Goal: Information Seeking & Learning: Understand process/instructions

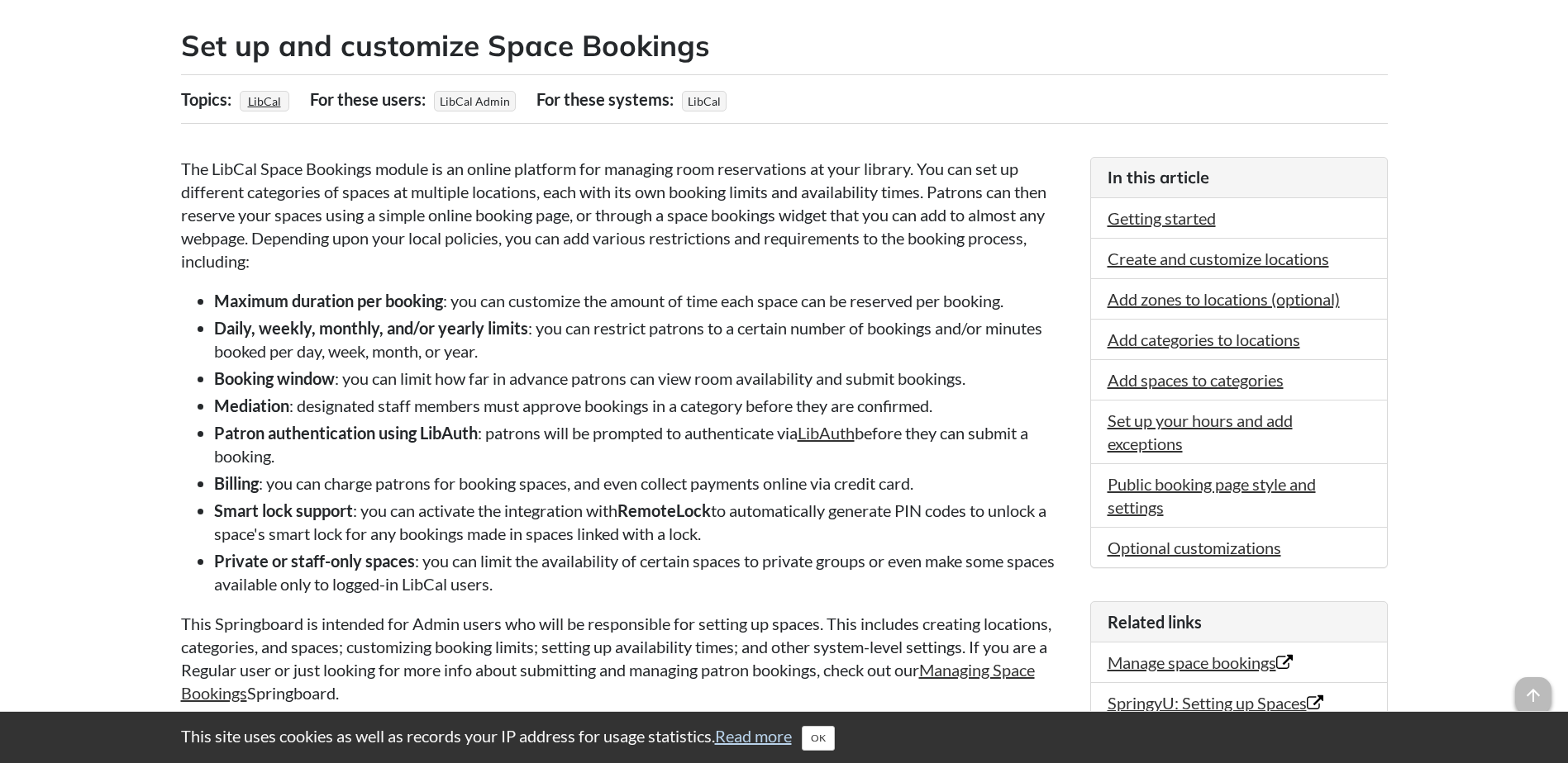
scroll to position [330, 0]
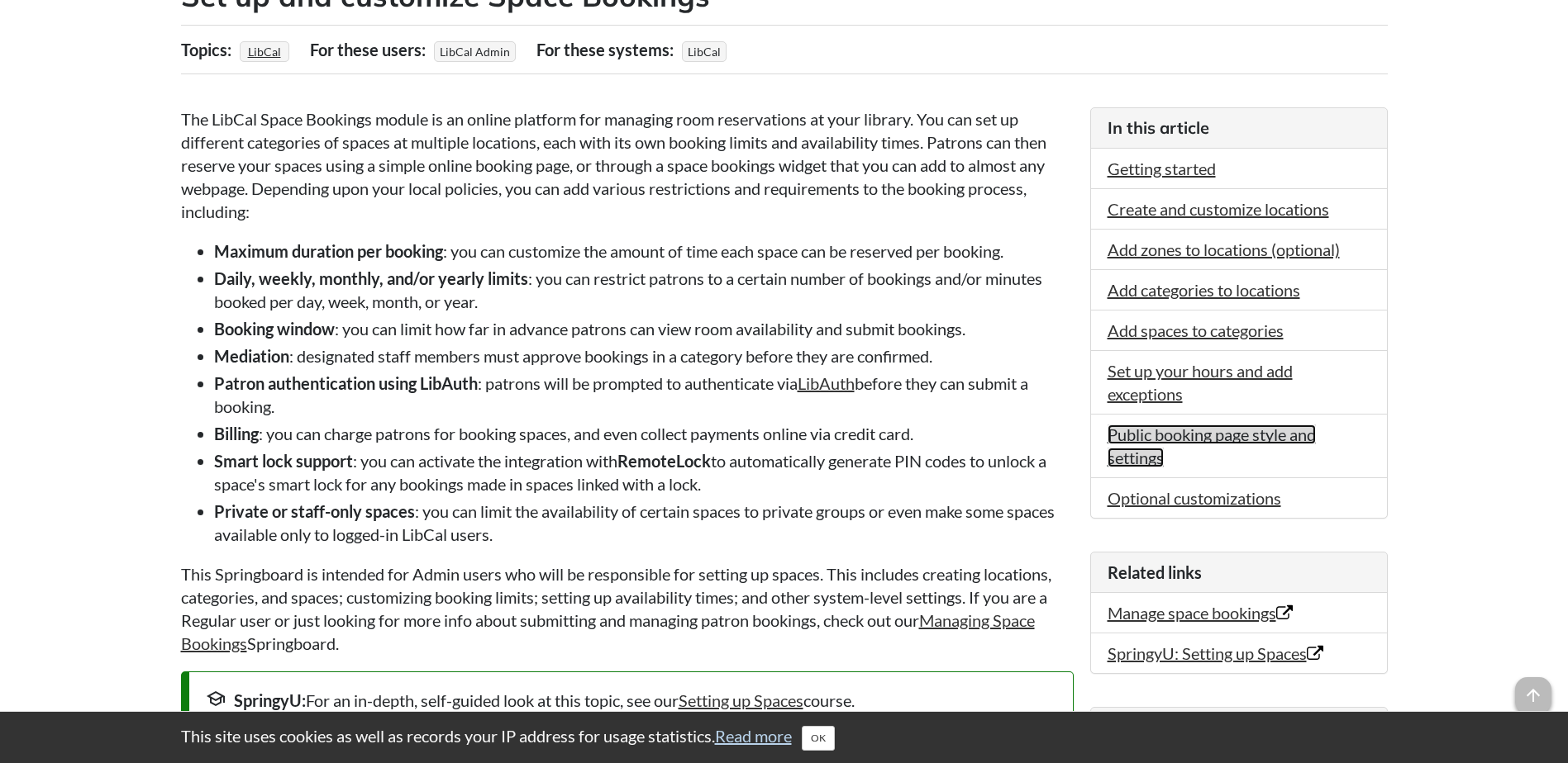
click at [1141, 438] on link "Public booking page style and settings" at bounding box center [1211, 446] width 209 height 43
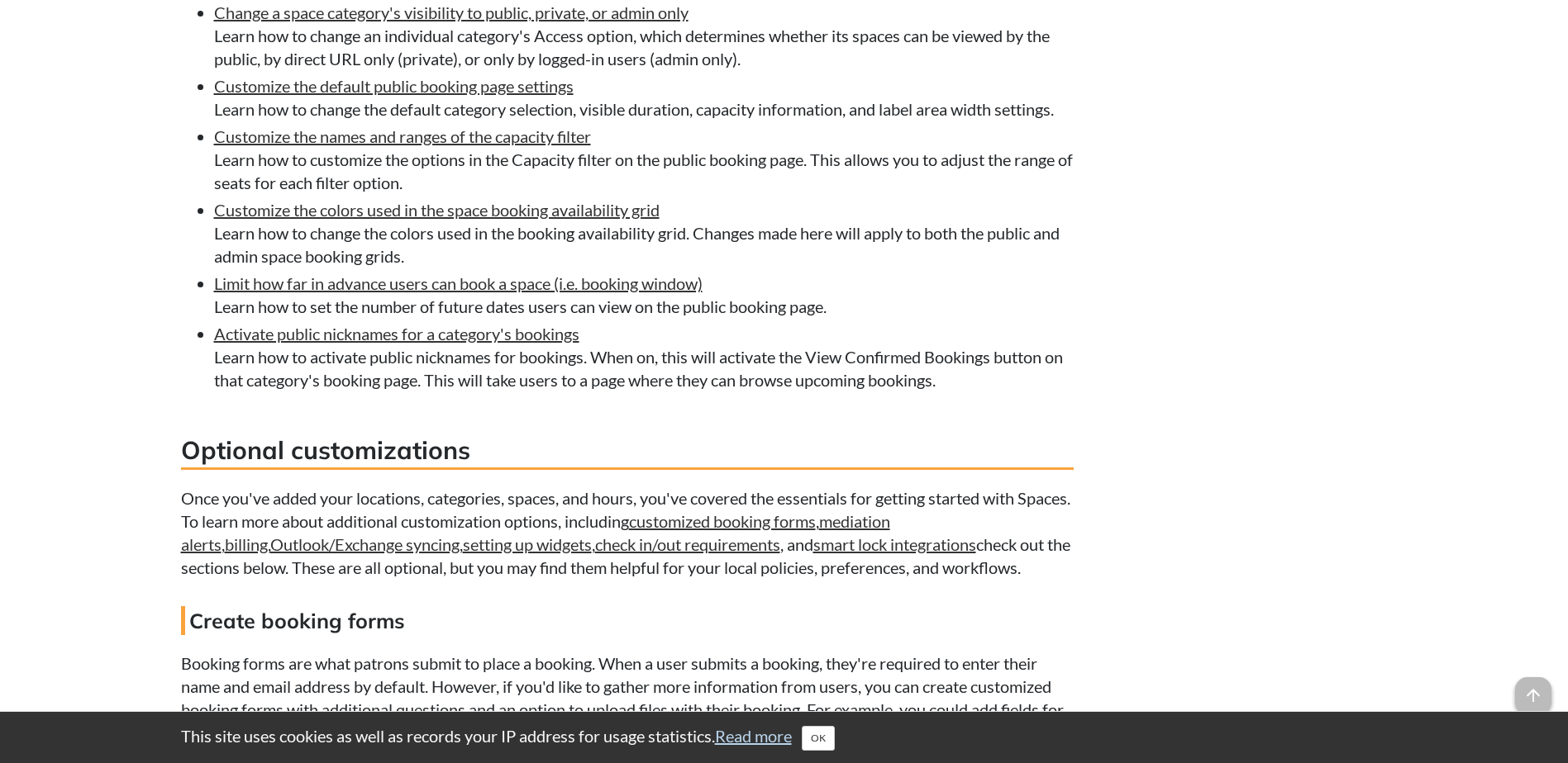
scroll to position [10584, 0]
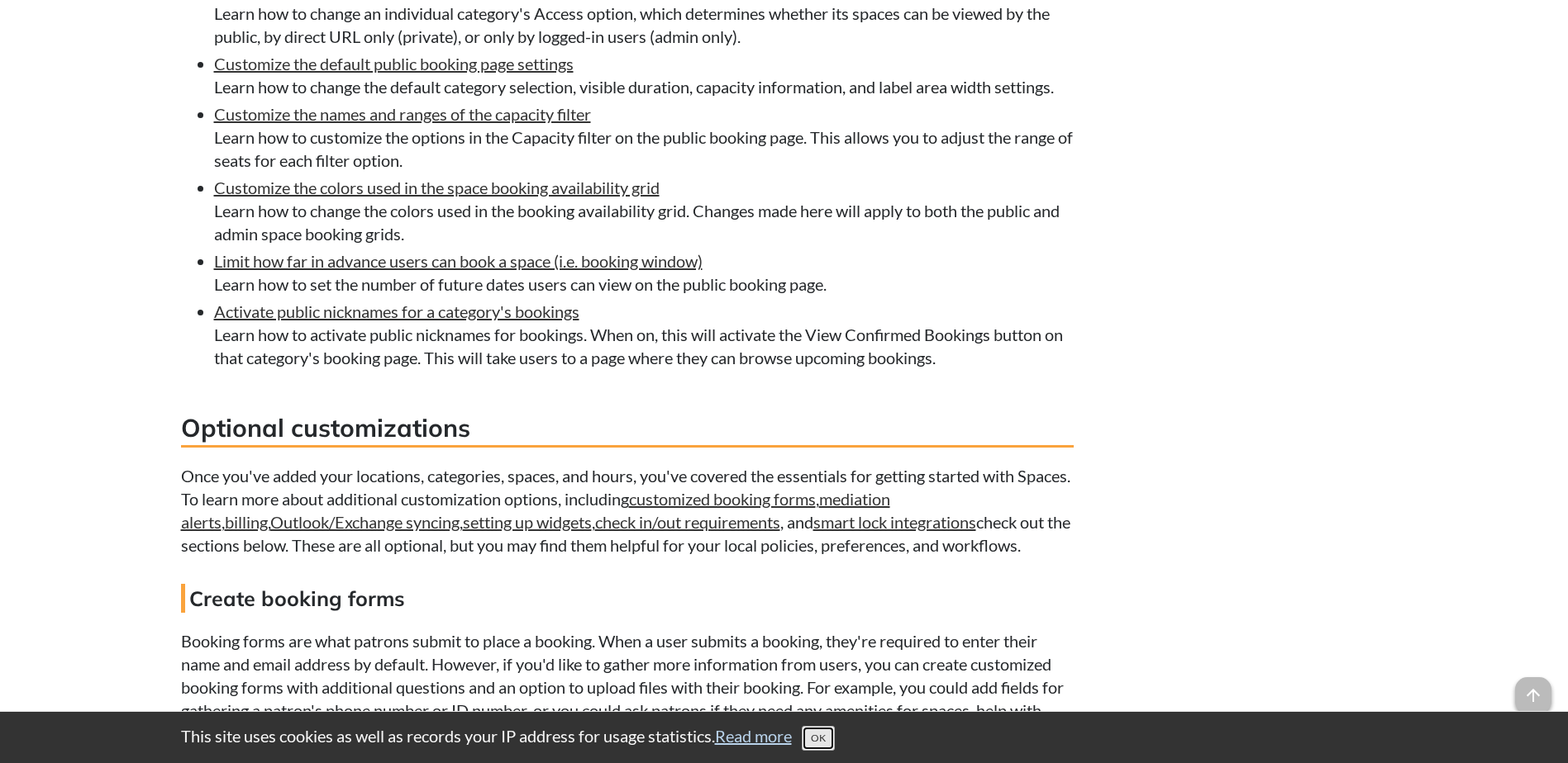
click at [827, 741] on button "OK" at bounding box center [818, 738] width 33 height 25
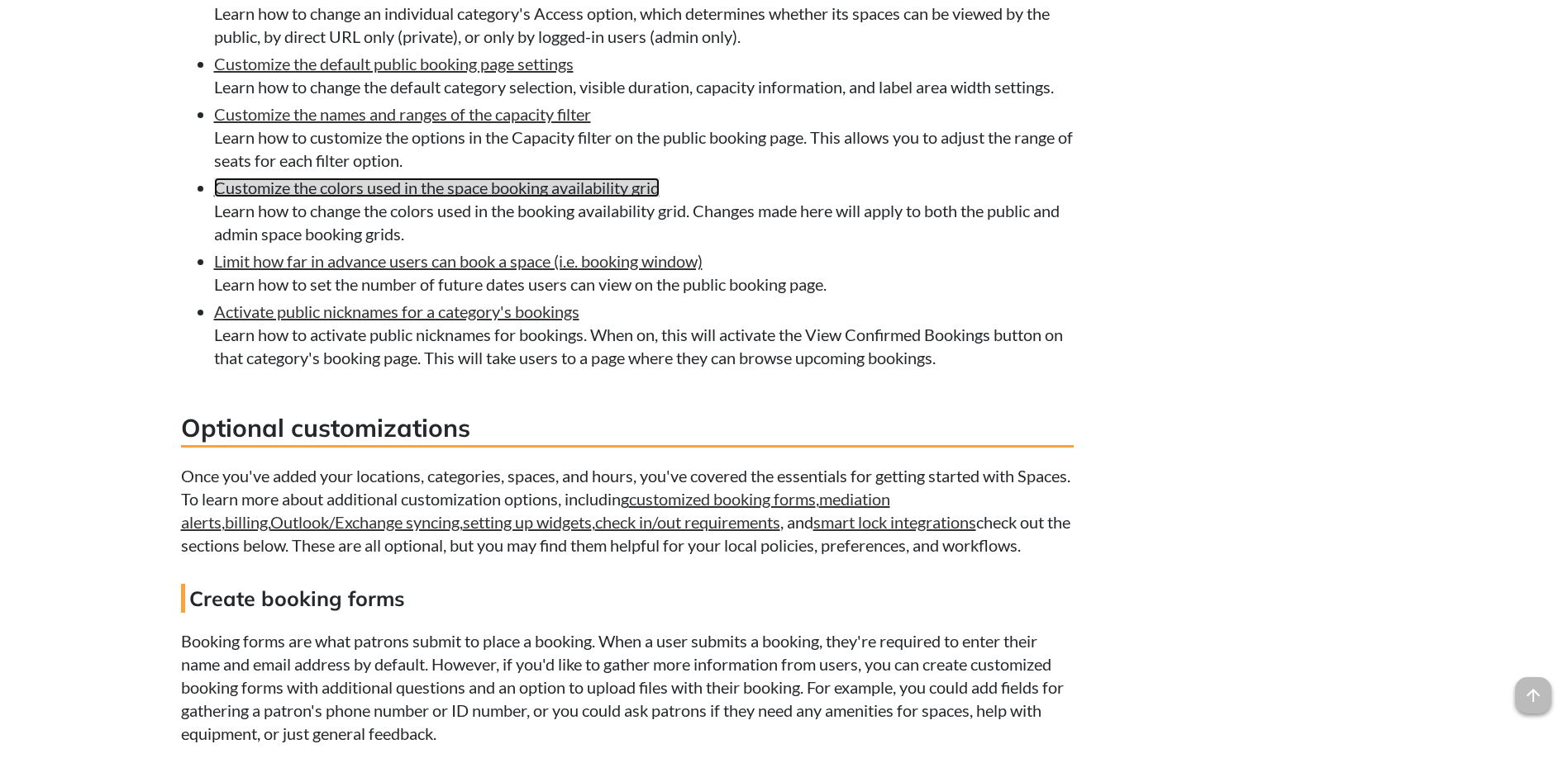
click at [518, 197] on link "Customize the colors used in the space booking availability grid" at bounding box center [437, 187] width 445 height 20
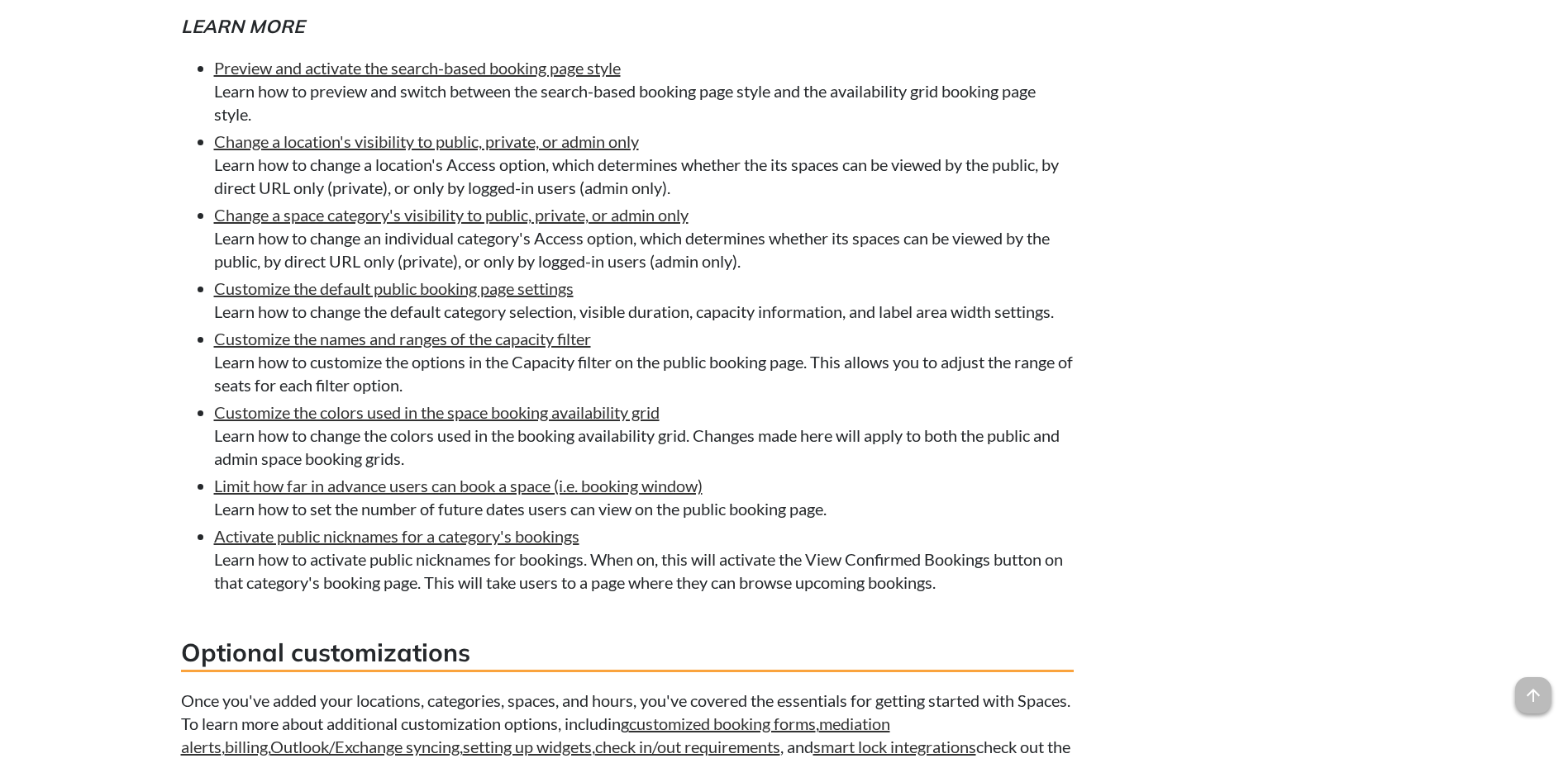
scroll to position [10336, 0]
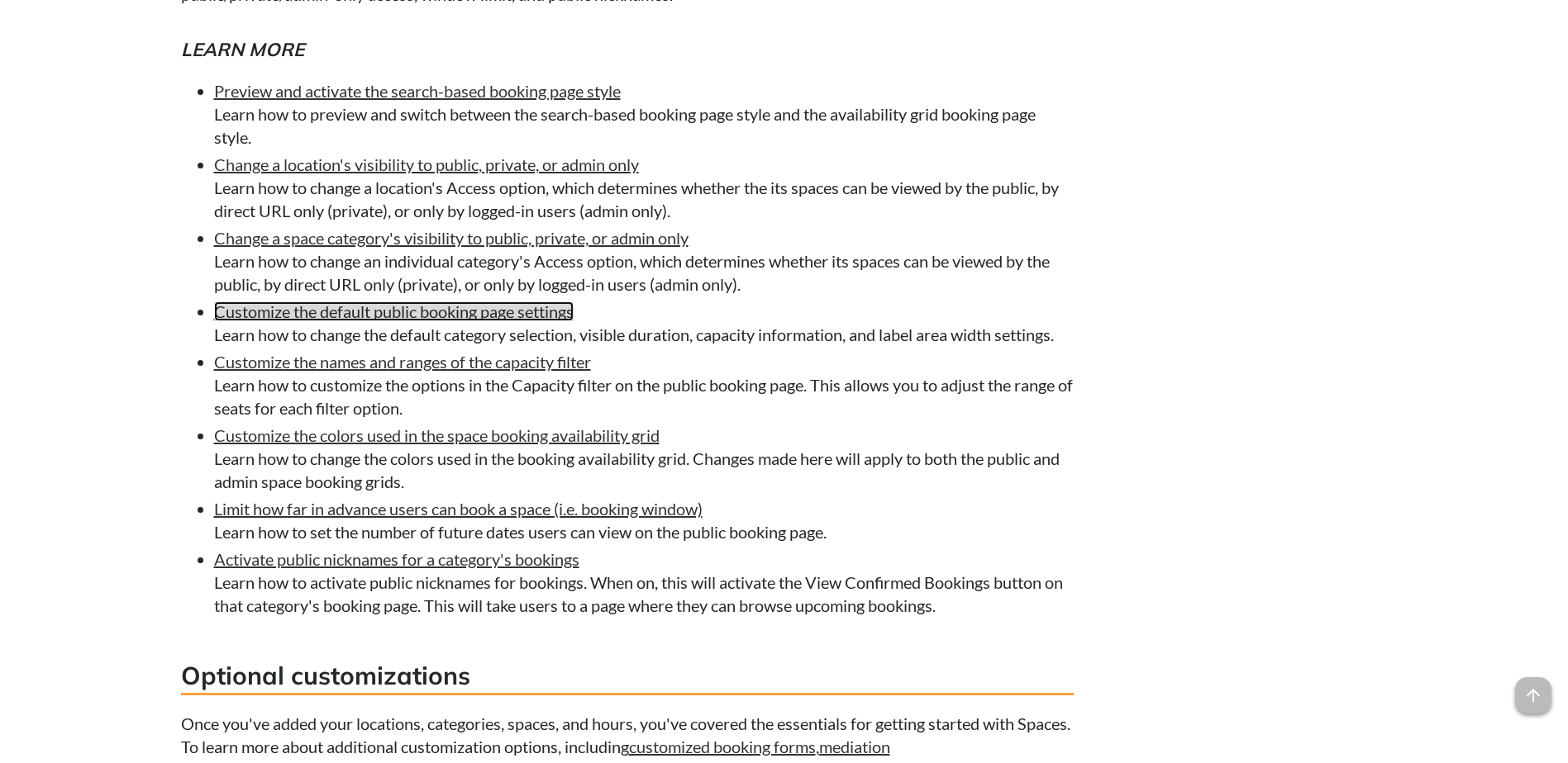
click at [509, 322] on link "Customize the default public booking page settings" at bounding box center [393, 311] width 359 height 20
